Goal: Information Seeking & Learning: Learn about a topic

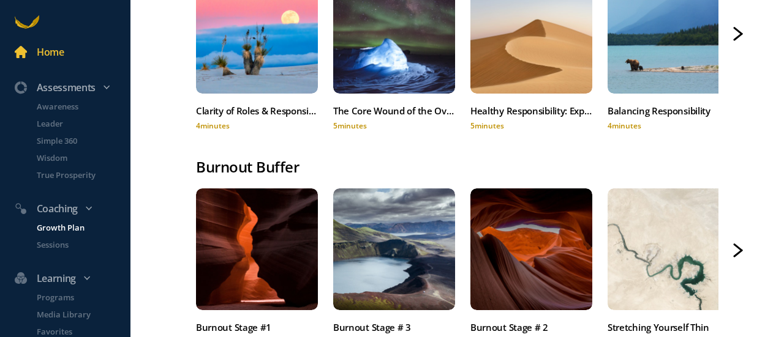
scroll to position [45, 0]
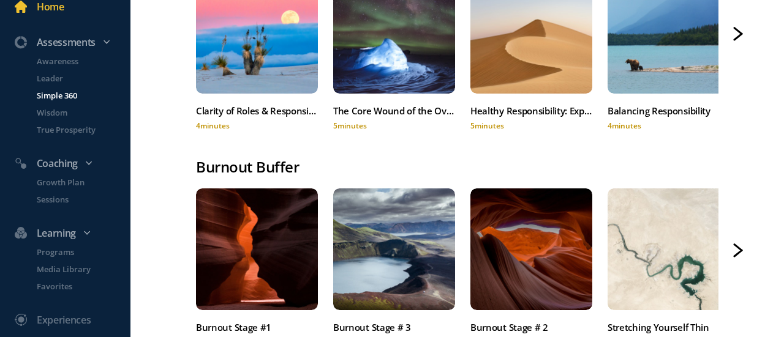
click at [65, 100] on p "Simple 360" at bounding box center [82, 95] width 91 height 12
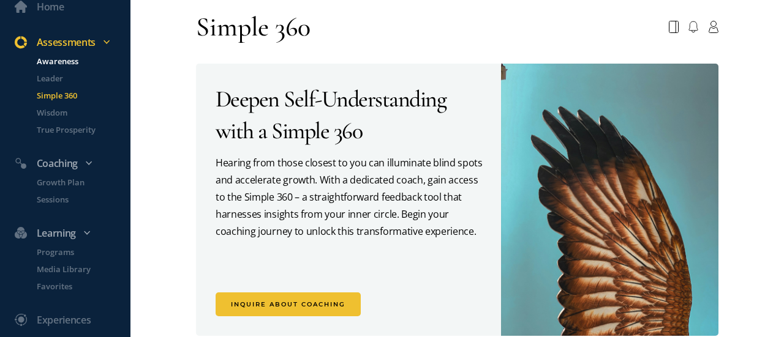
click at [51, 62] on p "Awareness" at bounding box center [82, 61] width 91 height 12
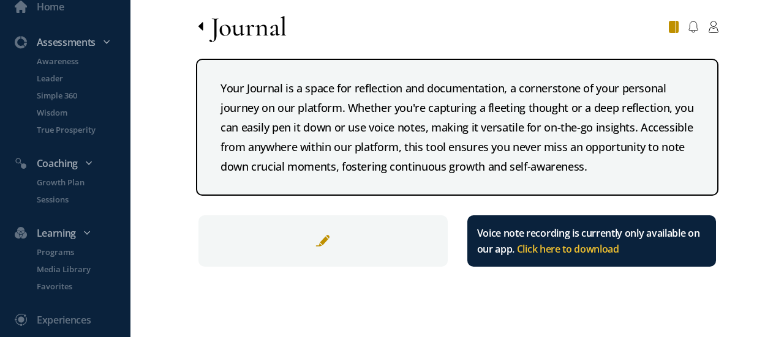
click at [201, 28] on icon at bounding box center [200, 26] width 5 height 8
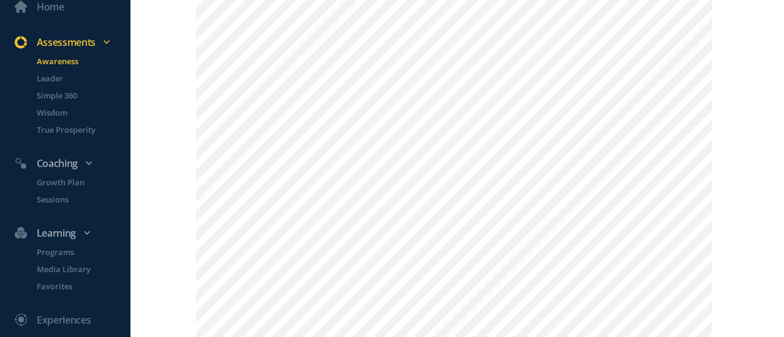
scroll to position [412, 0]
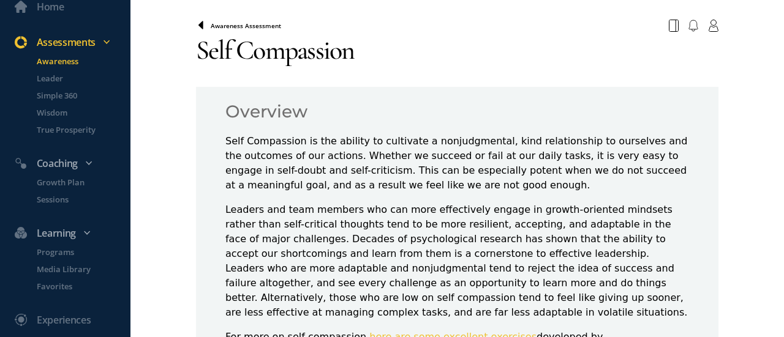
click at [201, 25] on icon at bounding box center [201, 26] width 10 height 10
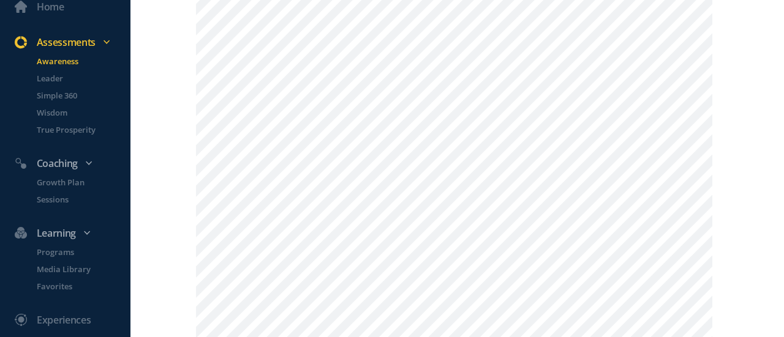
scroll to position [436, 0]
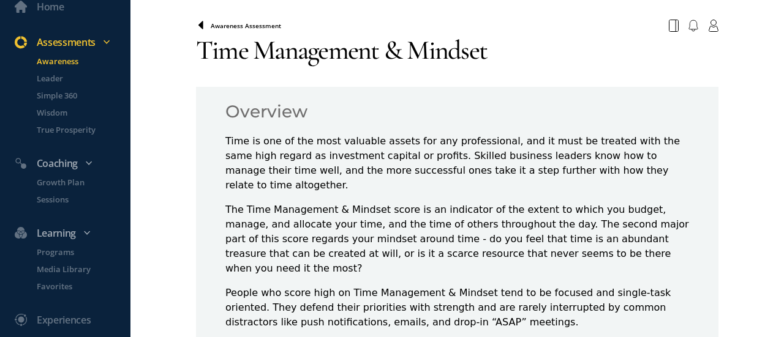
click at [198, 26] on icon at bounding box center [200, 25] width 5 height 8
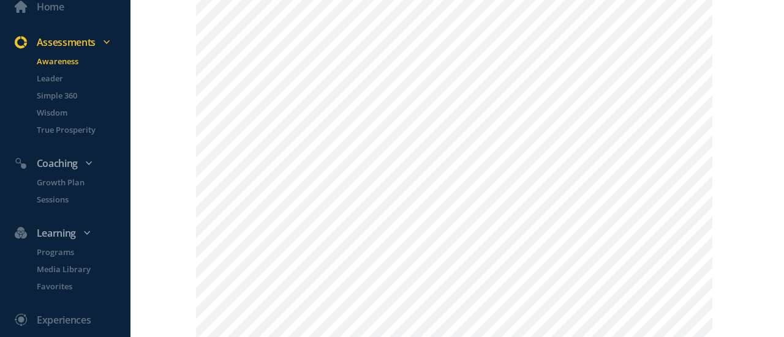
scroll to position [885, 0]
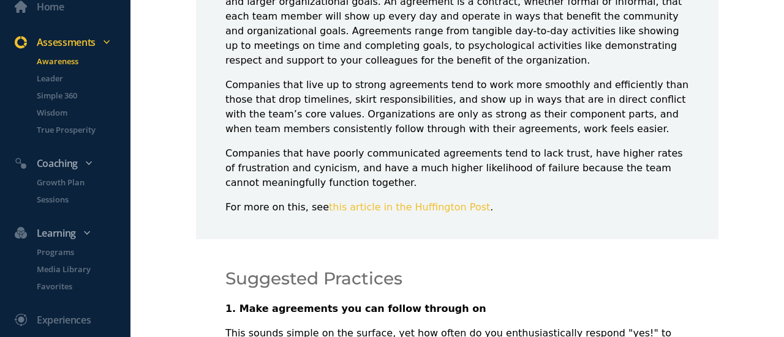
scroll to position [178, 0]
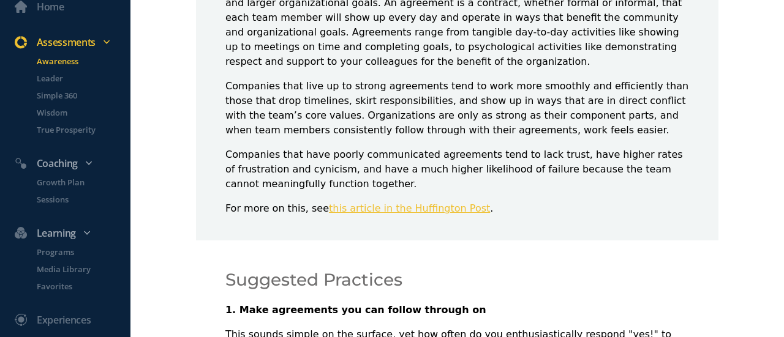
click at [435, 209] on link "this article in the Huffington Post" at bounding box center [409, 209] width 161 height 12
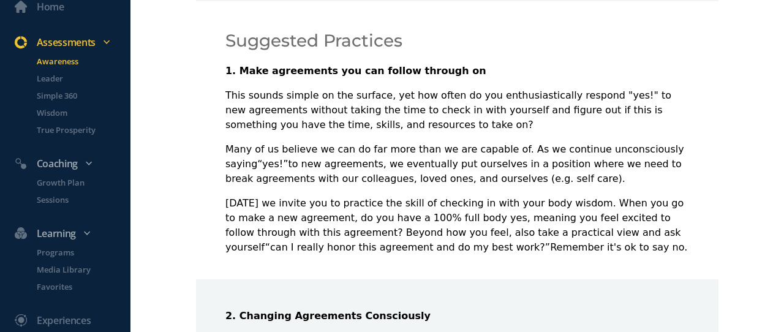
scroll to position [395, 0]
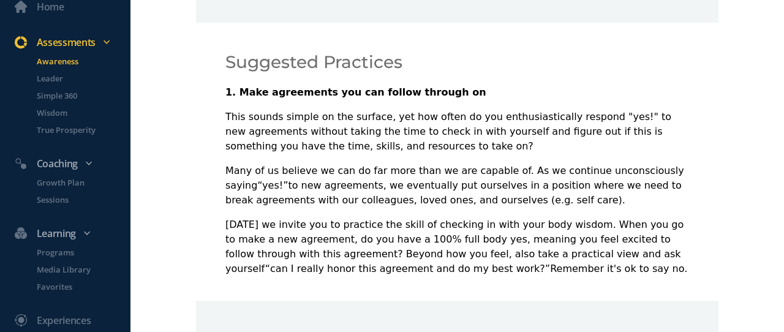
drag, startPoint x: 599, startPoint y: 173, endPoint x: 436, endPoint y: 181, distance: 163.0
click at [436, 181] on p "Many of us believe we can do far more than we are capable of. As we continue un…" at bounding box center [456, 185] width 463 height 44
drag, startPoint x: 436, startPoint y: 181, endPoint x: 340, endPoint y: 172, distance: 95.9
drag, startPoint x: 340, startPoint y: 172, endPoint x: 626, endPoint y: 157, distance: 285.7
click at [626, 157] on div "1. Make agreements you can follow through on This sounds simple on the surface,…" at bounding box center [456, 180] width 463 height 191
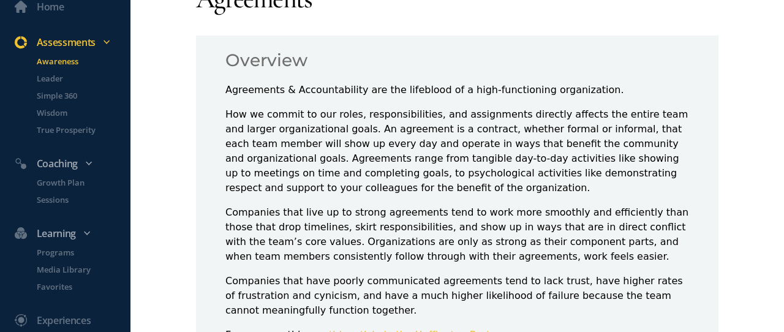
scroll to position [0, 0]
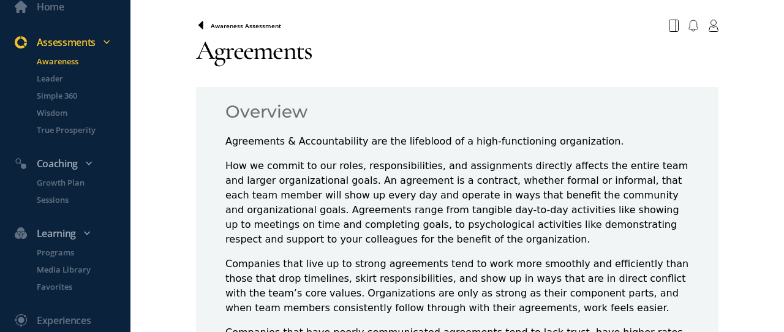
click at [197, 30] on icon at bounding box center [201, 26] width 10 height 10
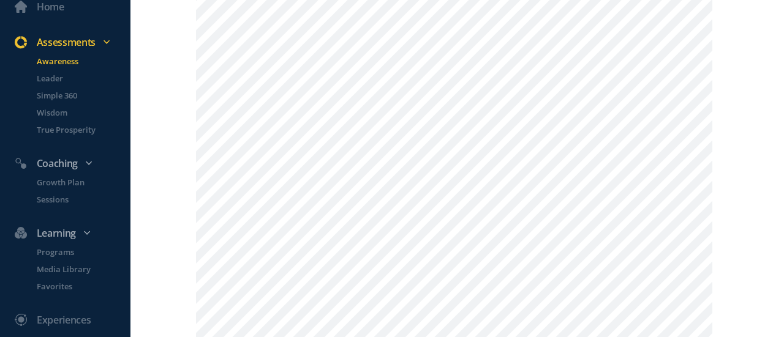
scroll to position [1230, 0]
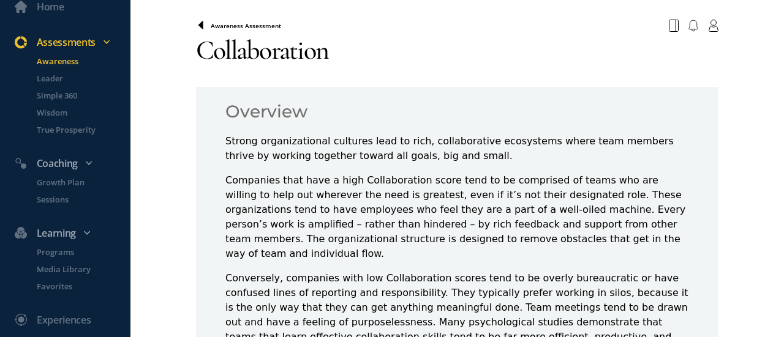
click at [200, 24] on icon at bounding box center [200, 25] width 5 height 8
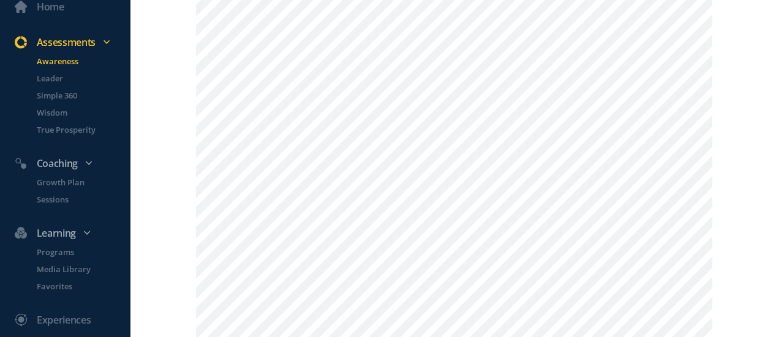
scroll to position [520, 0]
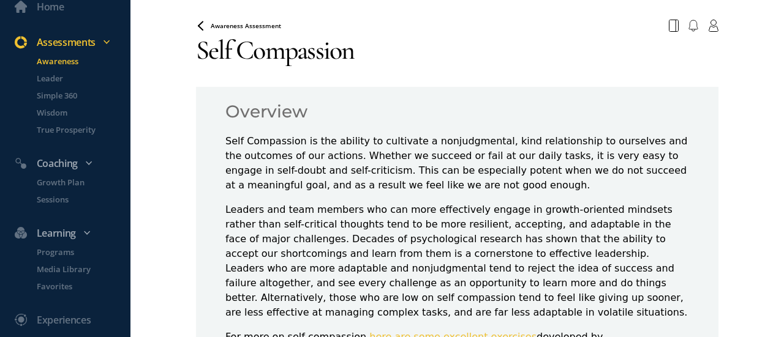
scroll to position [133, 0]
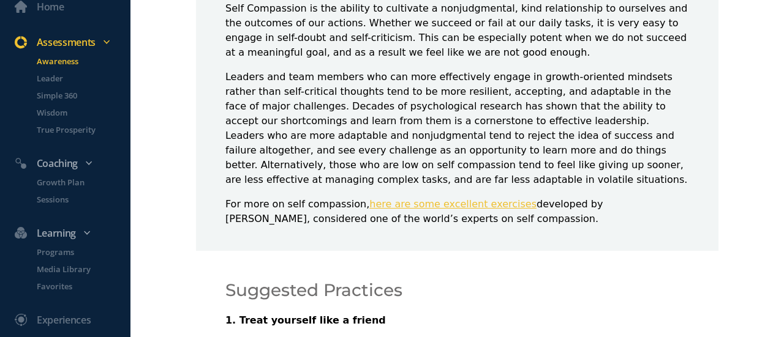
click at [421, 198] on link "here are some excellent exercises" at bounding box center [452, 204] width 167 height 12
